Goal: Check status: Check status

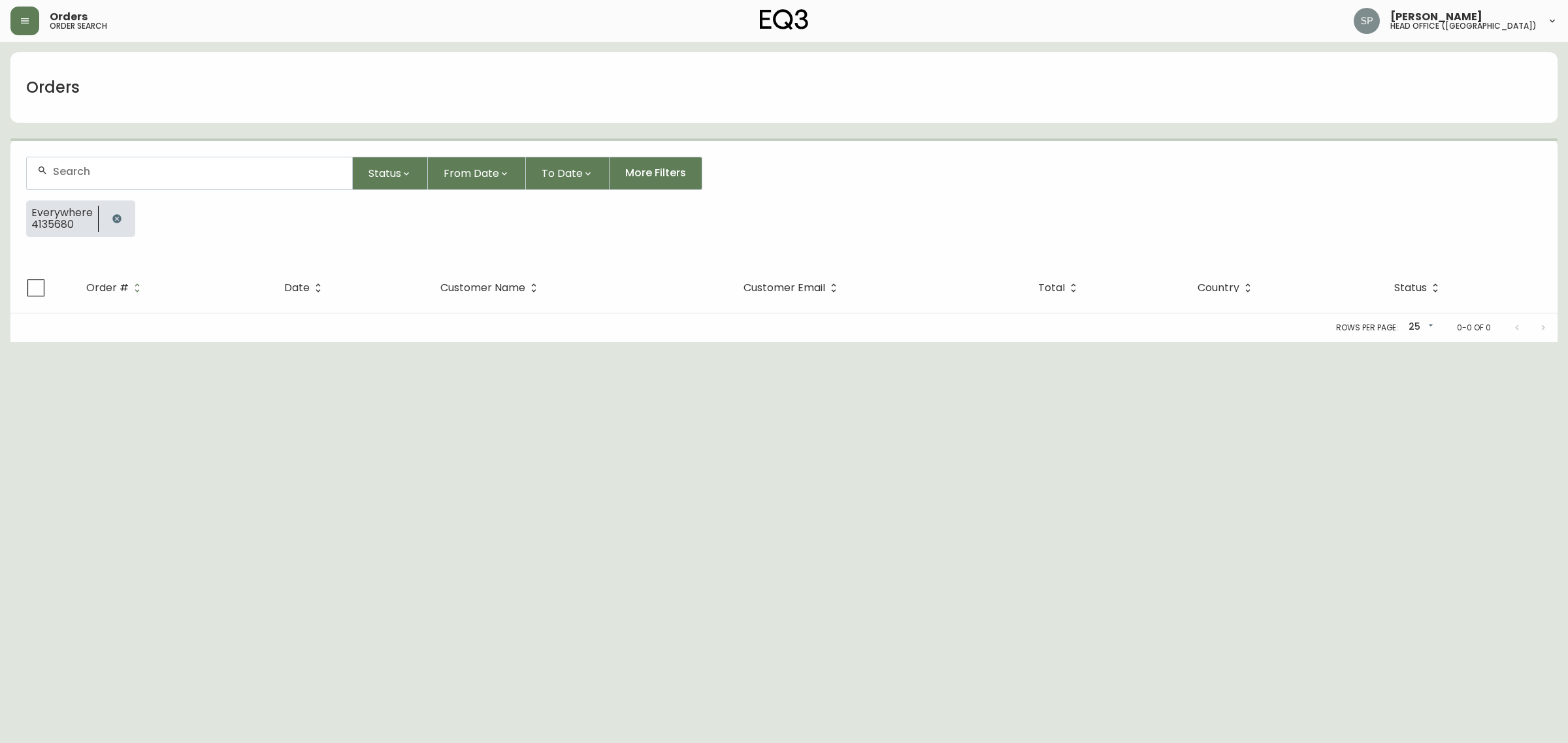
click at [146, 168] on input "text" at bounding box center [197, 171] width 289 height 12
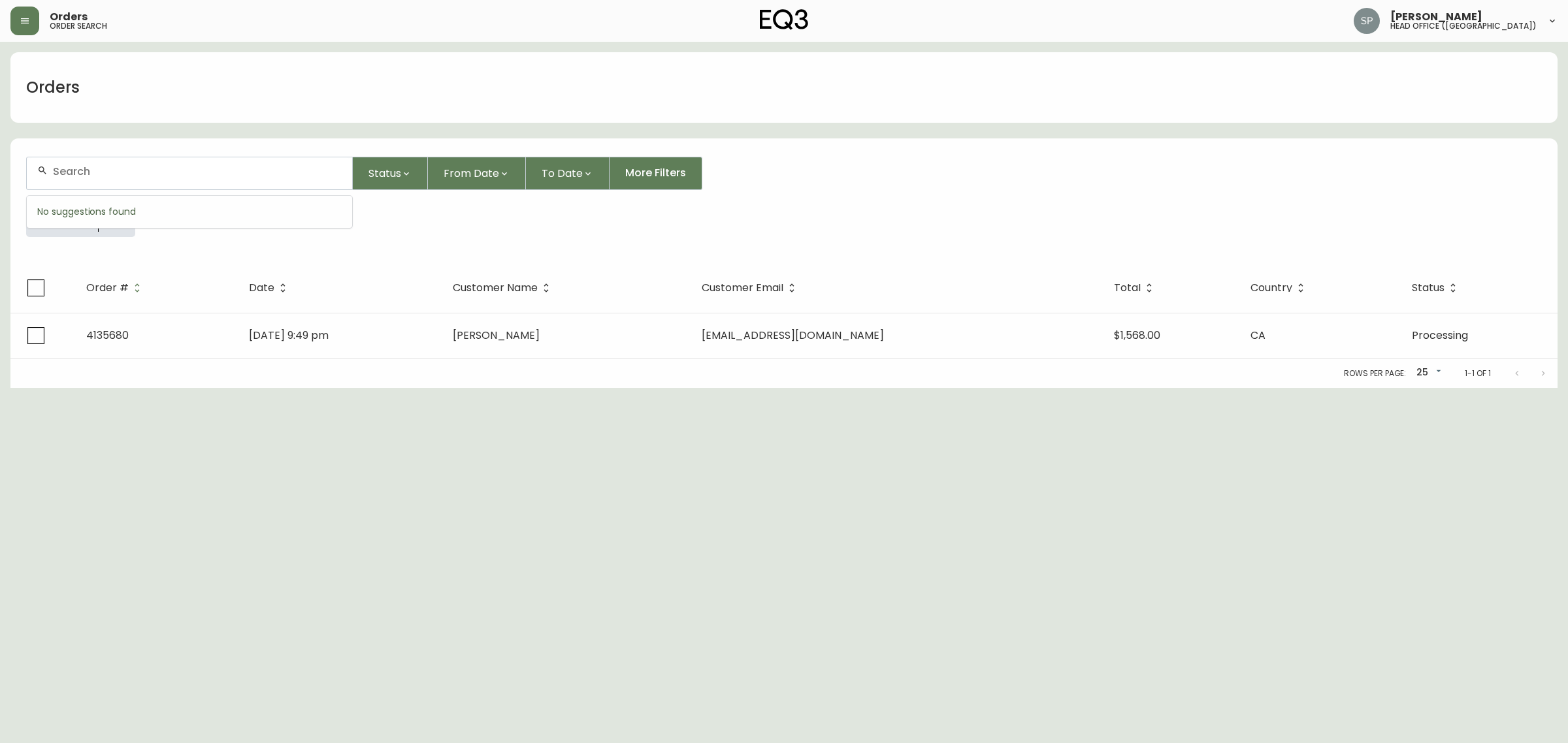
paste input "4134802"
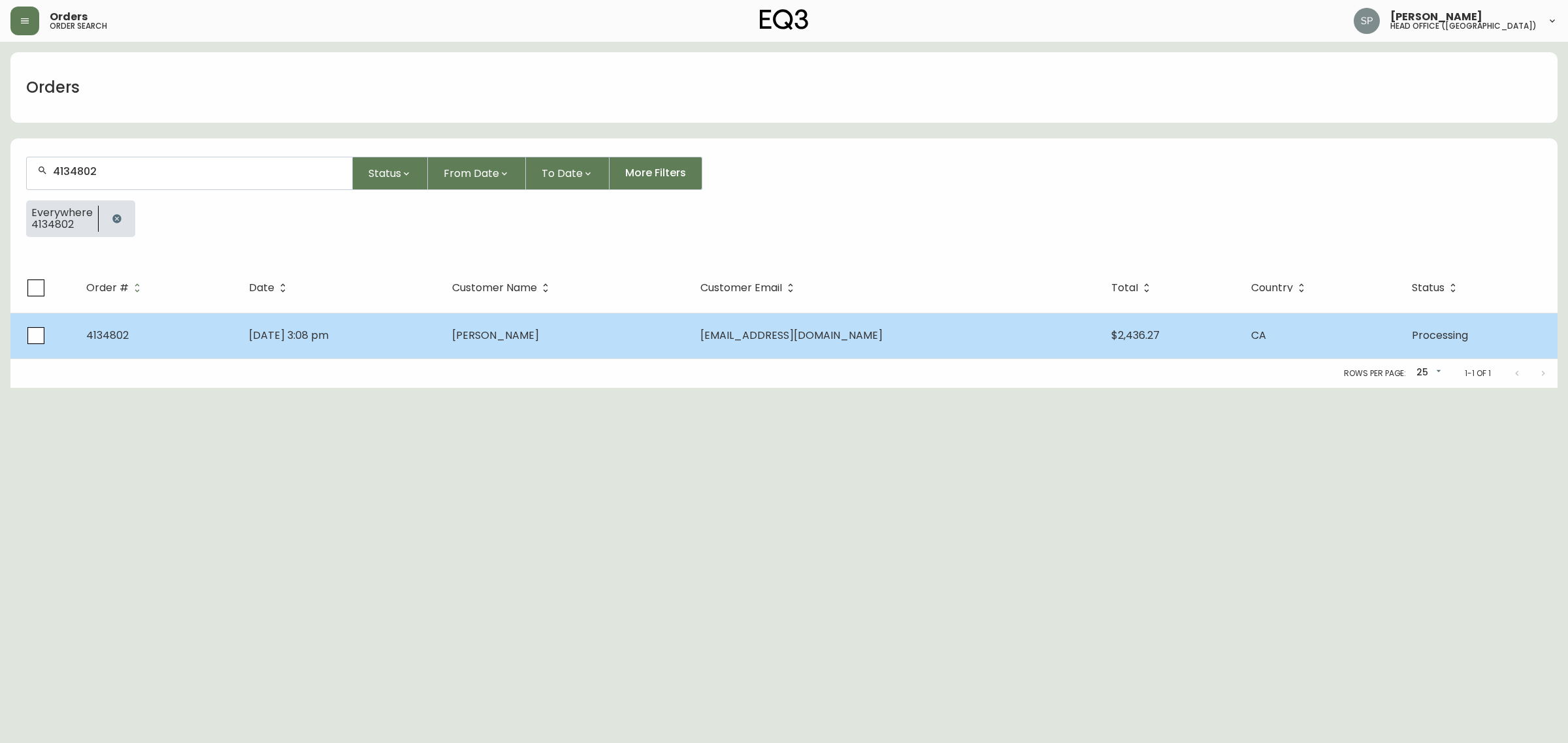
type input "4134802"
click at [353, 316] on td "[DATE] 3:08 pm" at bounding box center [340, 336] width 203 height 46
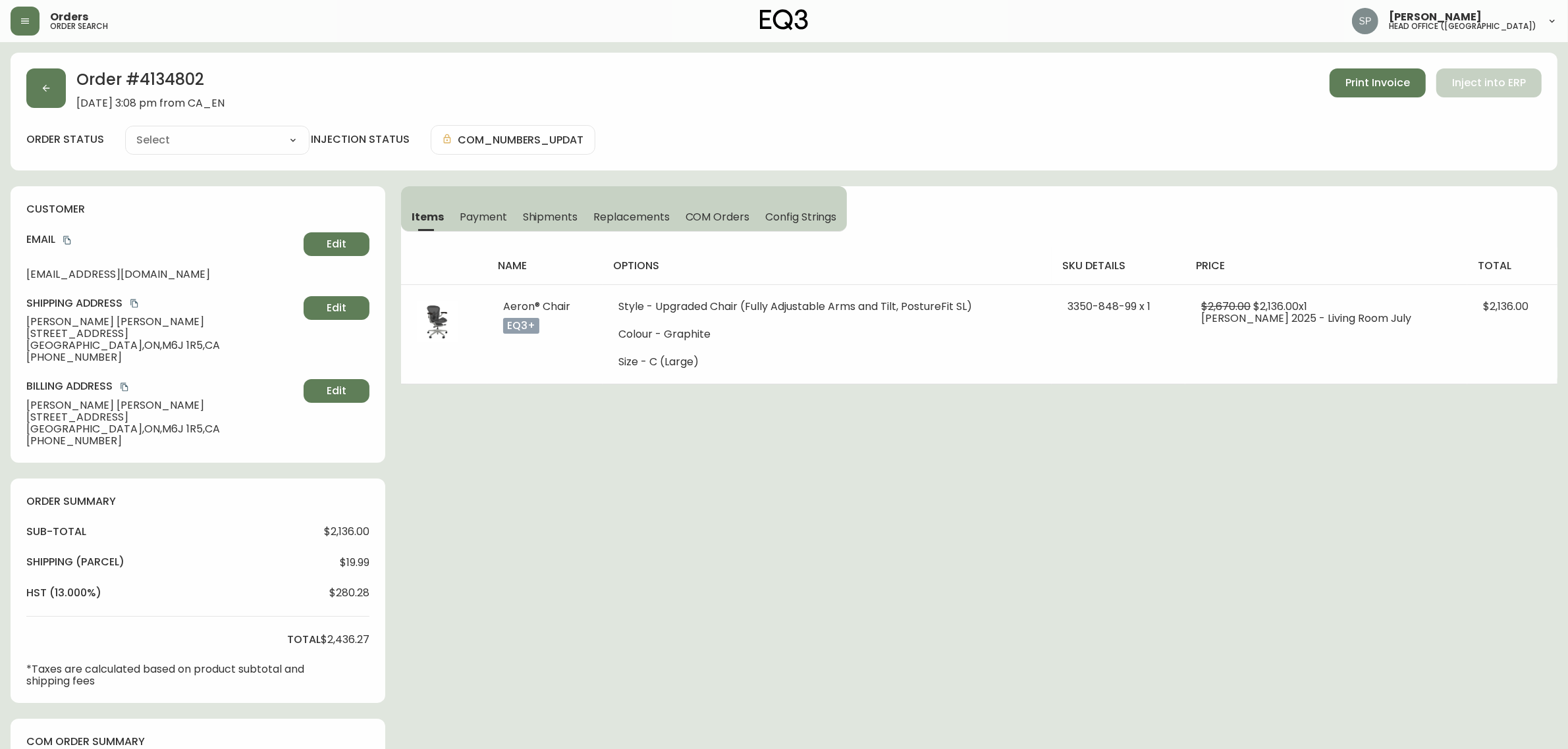
type input "Processing"
select select "PROCESSING"
